Goal: Information Seeking & Learning: Learn about a topic

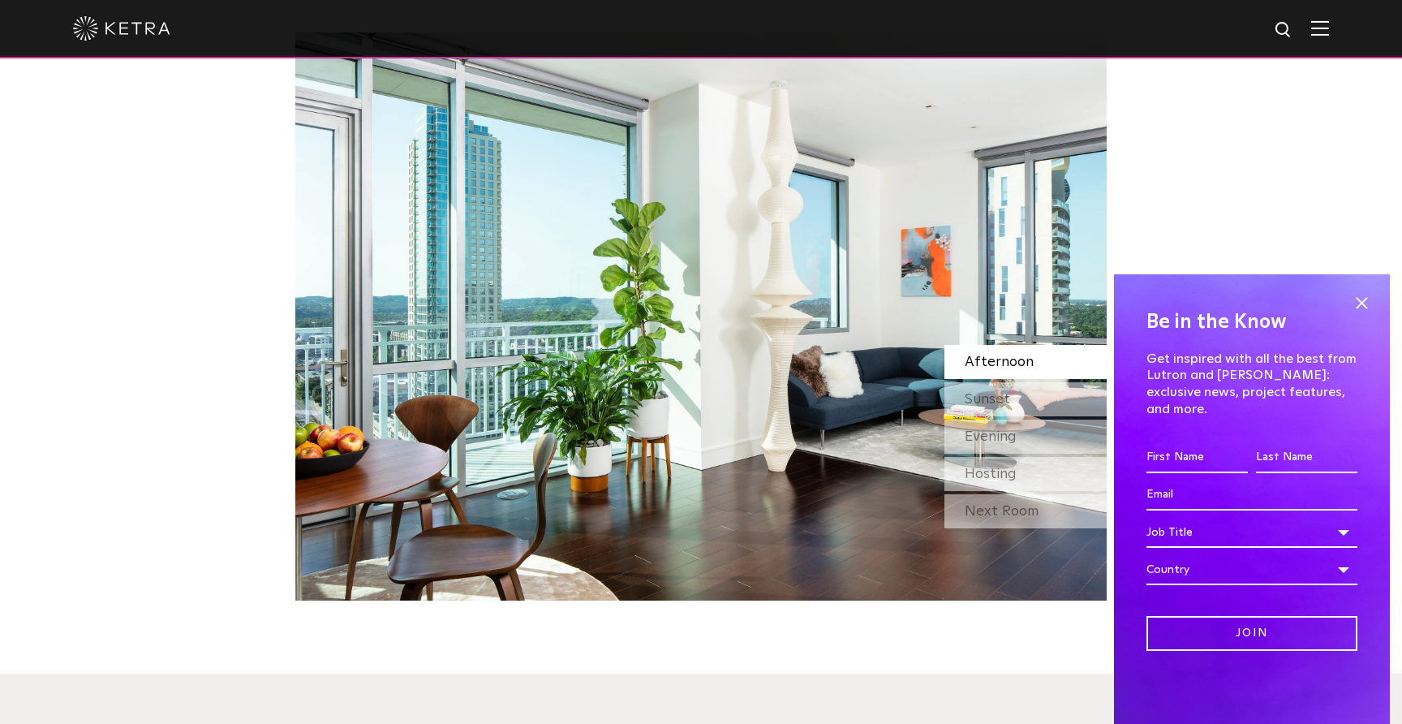
scroll to position [1539, 0]
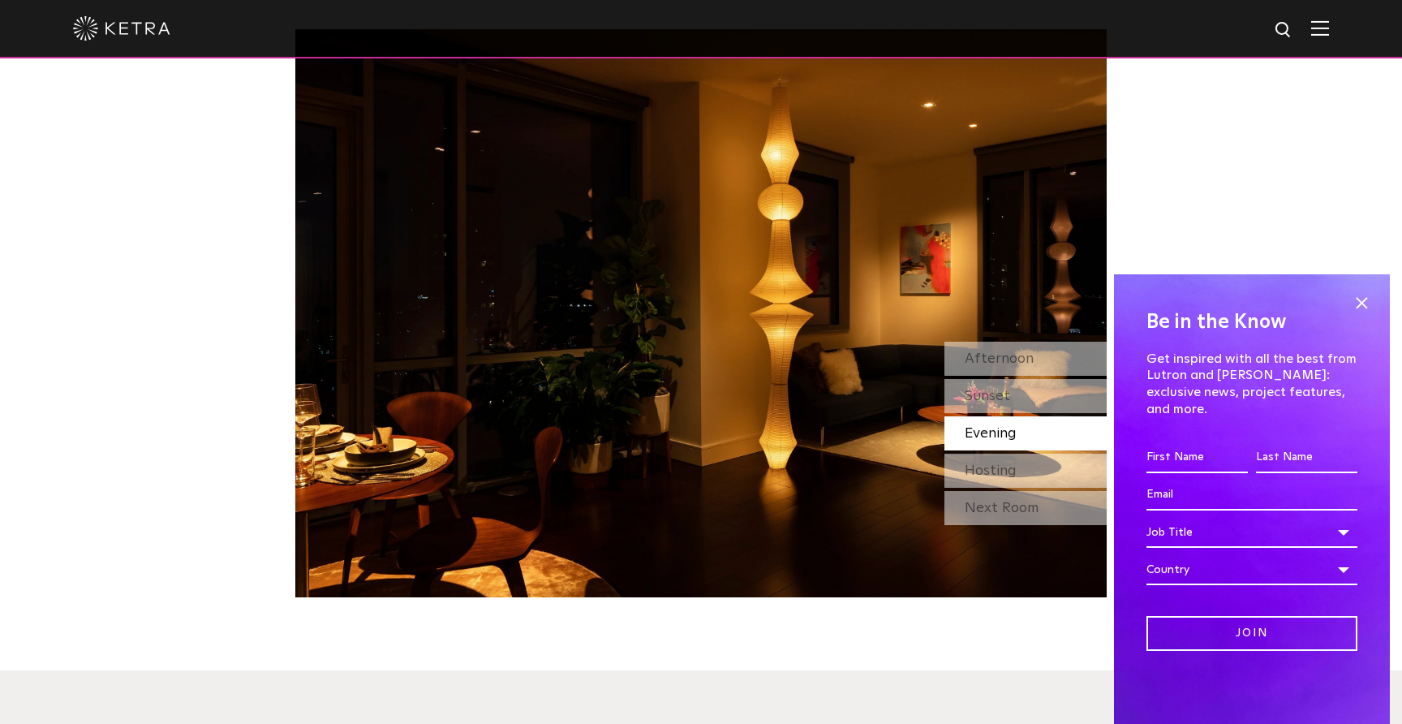
click at [1004, 416] on div "Evening" at bounding box center [1026, 433] width 162 height 34
click at [1010, 463] on span "Hosting" at bounding box center [991, 470] width 52 height 15
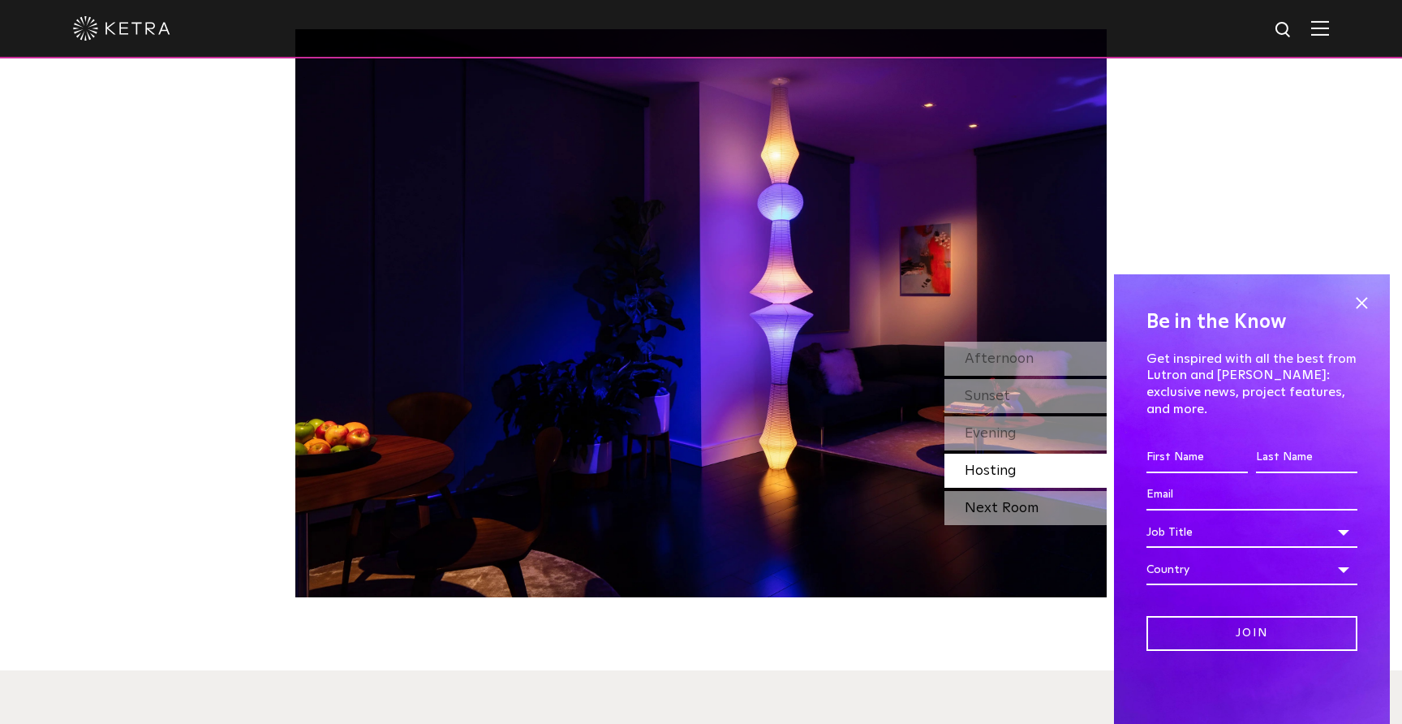
click at [1014, 491] on div "Next Room" at bounding box center [1026, 508] width 162 height 34
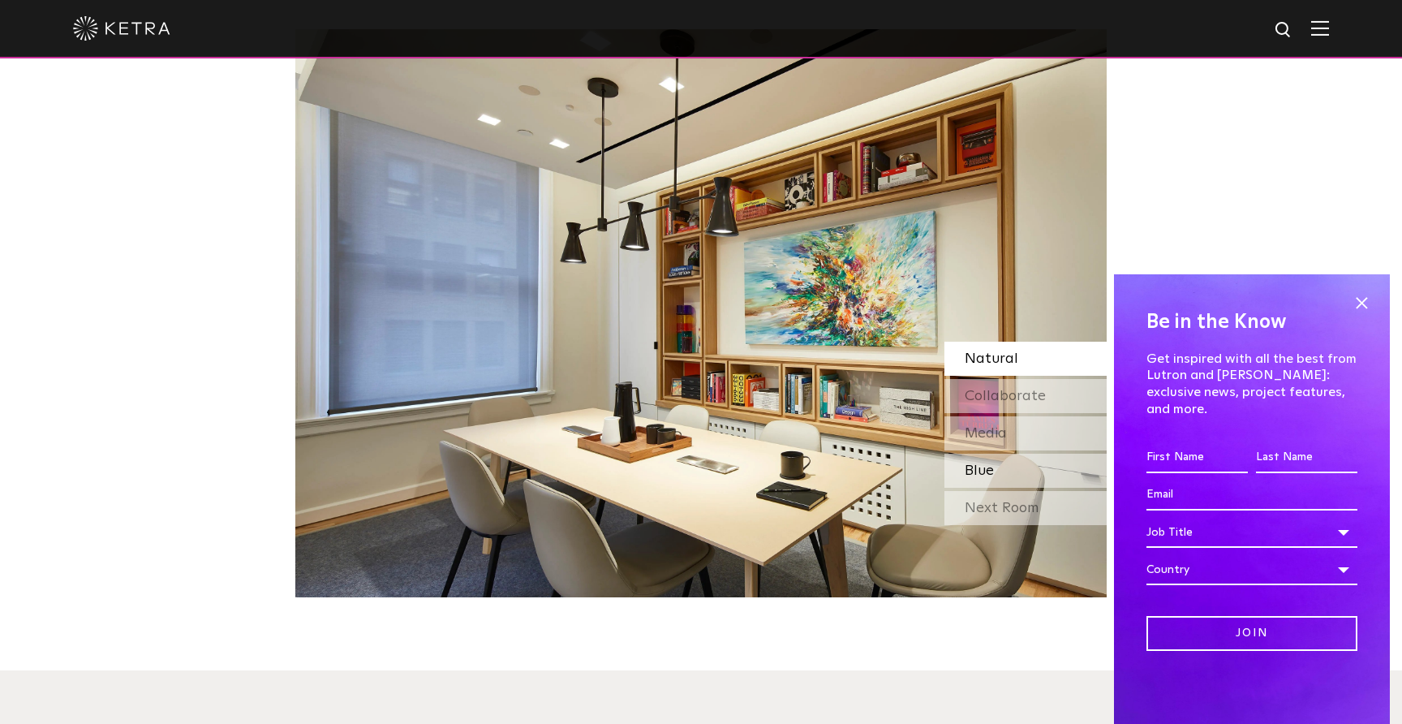
click at [990, 463] on span "Blue" at bounding box center [979, 470] width 29 height 15
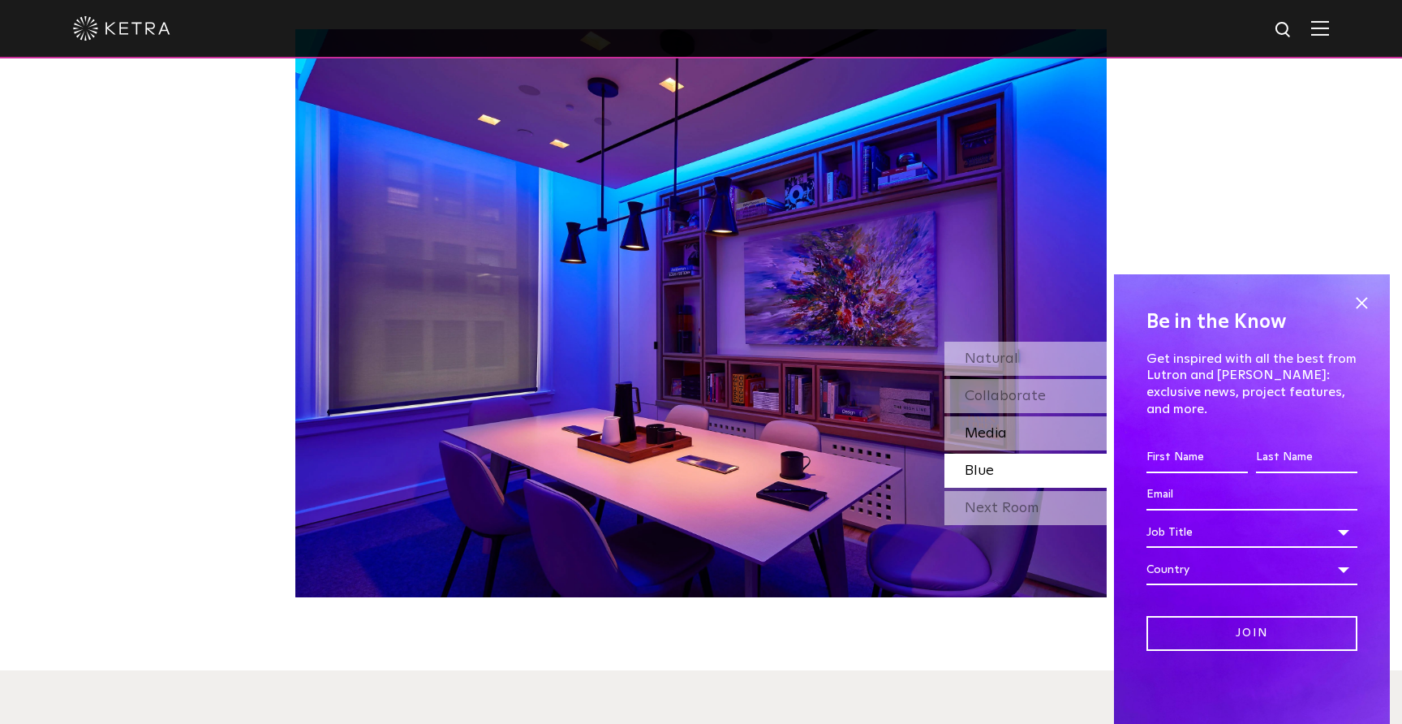
click at [1000, 426] on span "Media" at bounding box center [986, 433] width 42 height 15
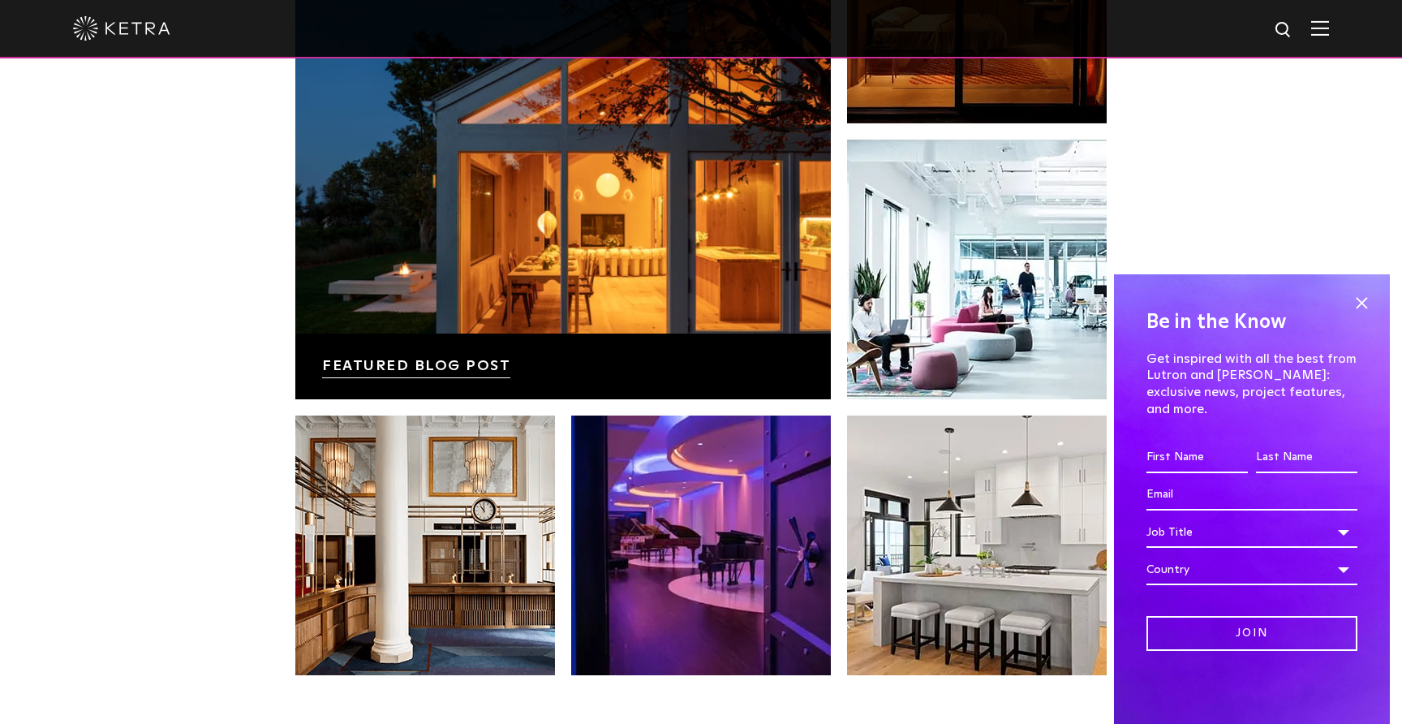
scroll to position [3409, 0]
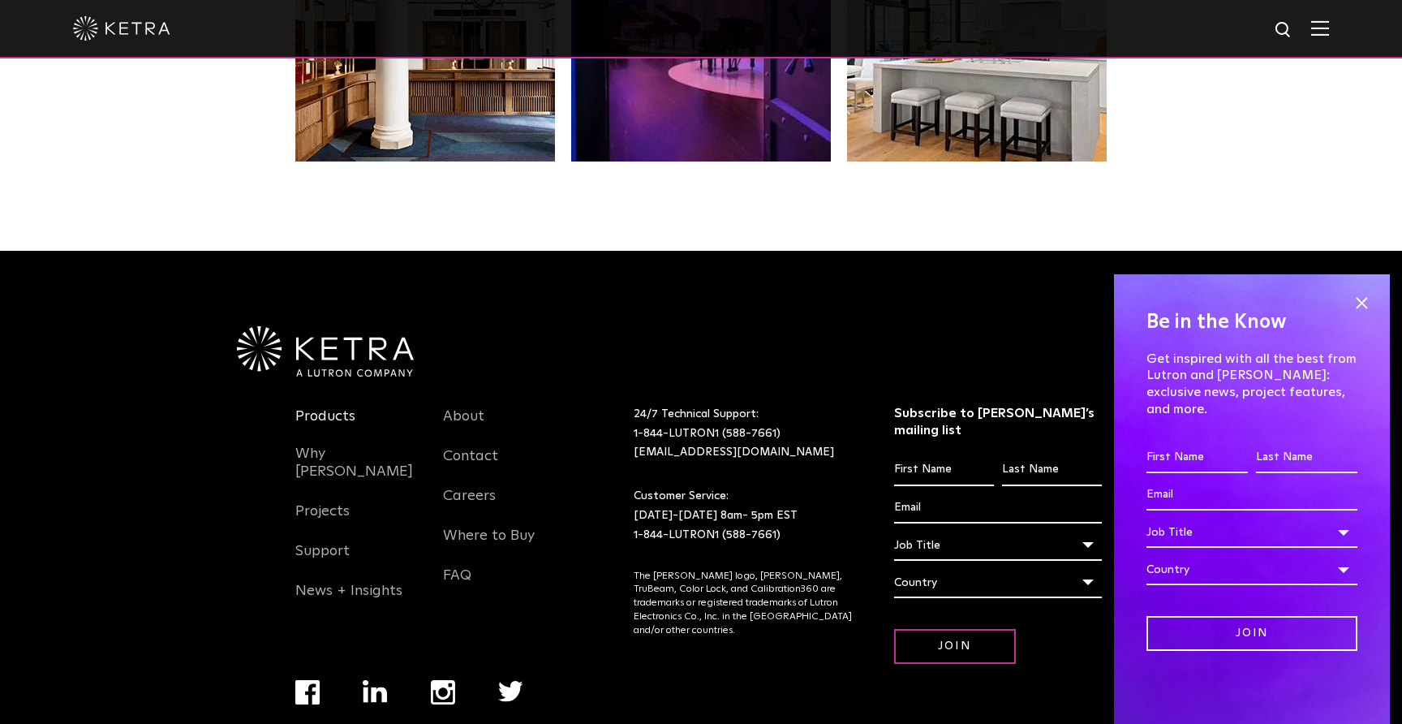
click at [324, 407] on link "Products" at bounding box center [325, 425] width 60 height 37
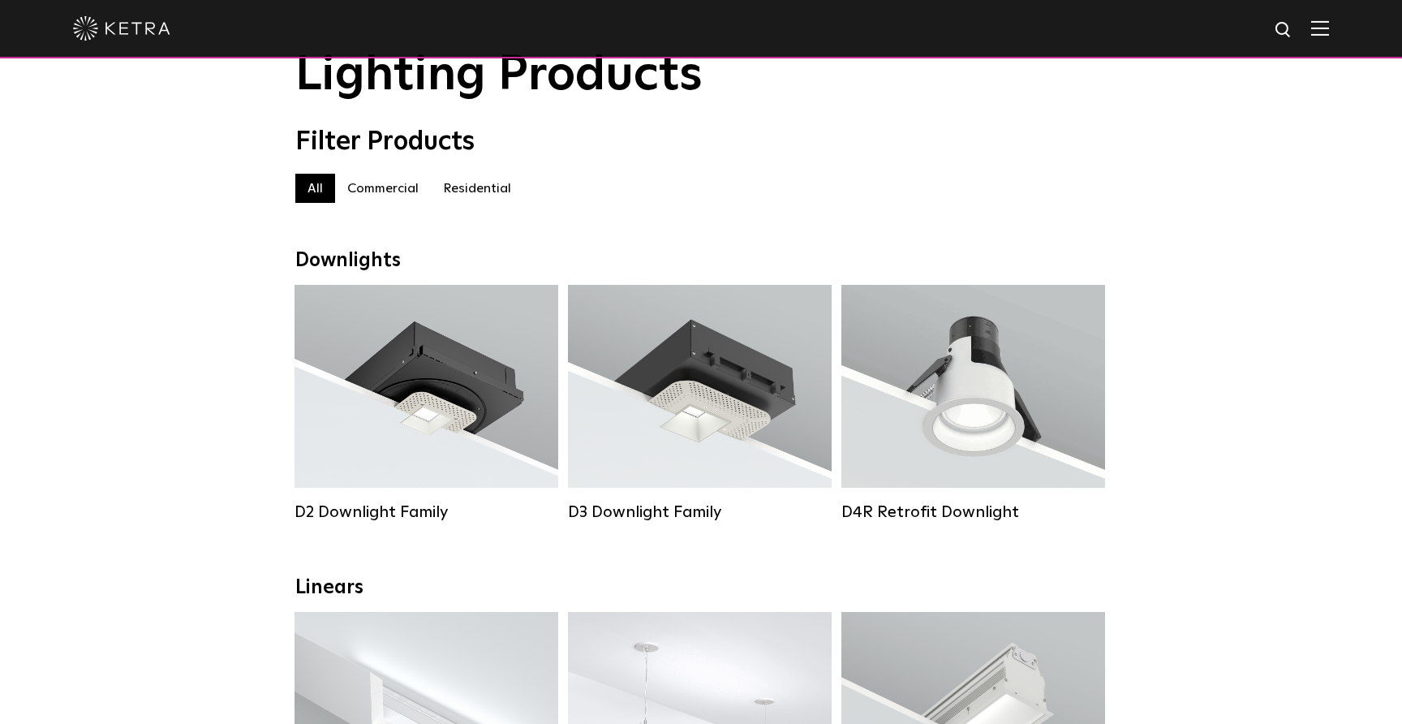
scroll to position [93, 0]
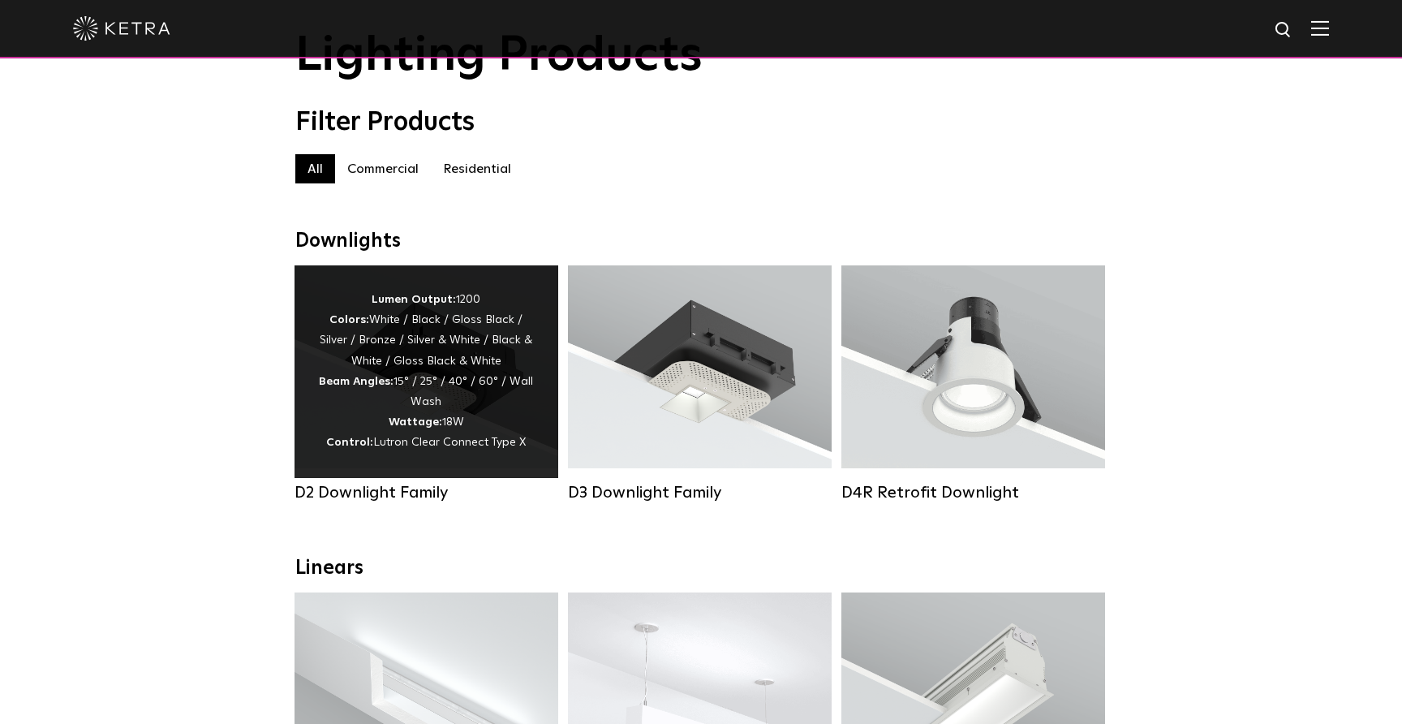
click at [488, 312] on div "Lumen Output: 1200 Colors: White / Black / Gloss Black / Silver / Bronze / Silv…" at bounding box center [426, 372] width 215 height 164
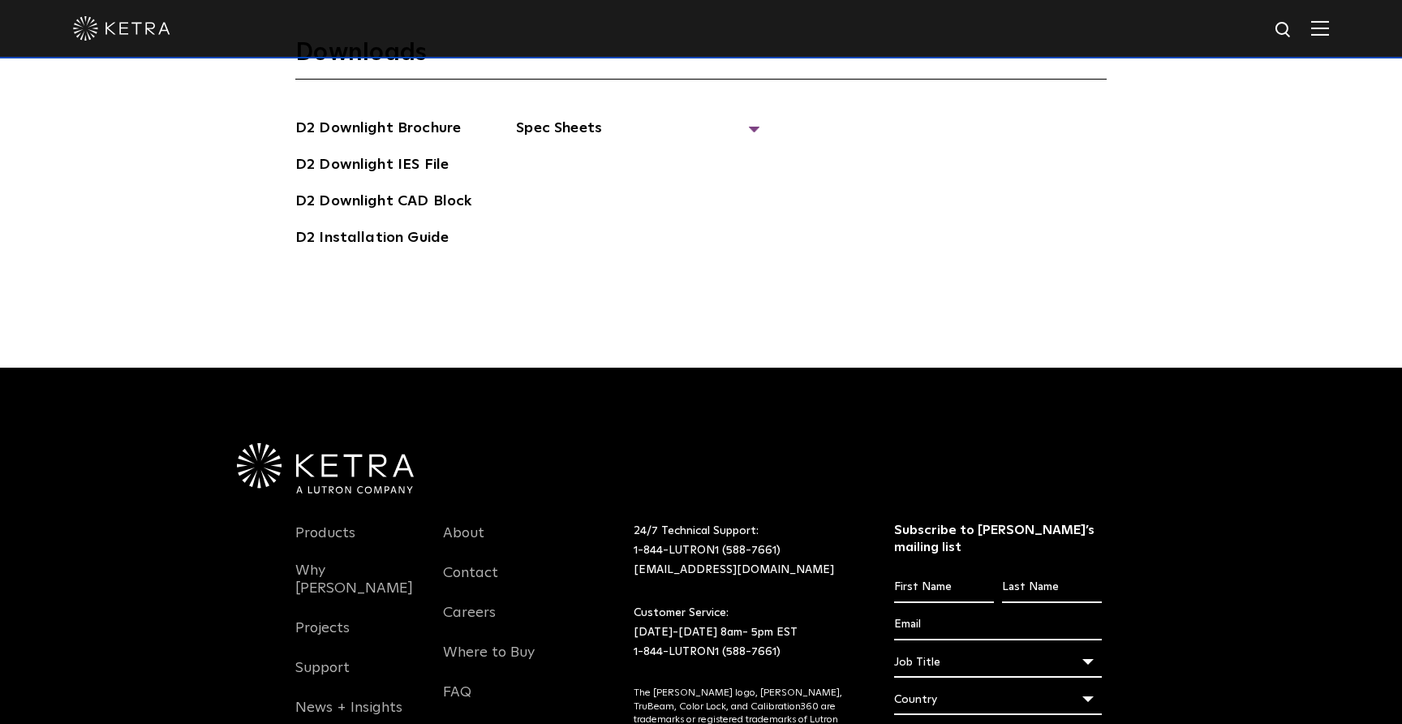
scroll to position [4771, 0]
